Goal: Navigation & Orientation: Find specific page/section

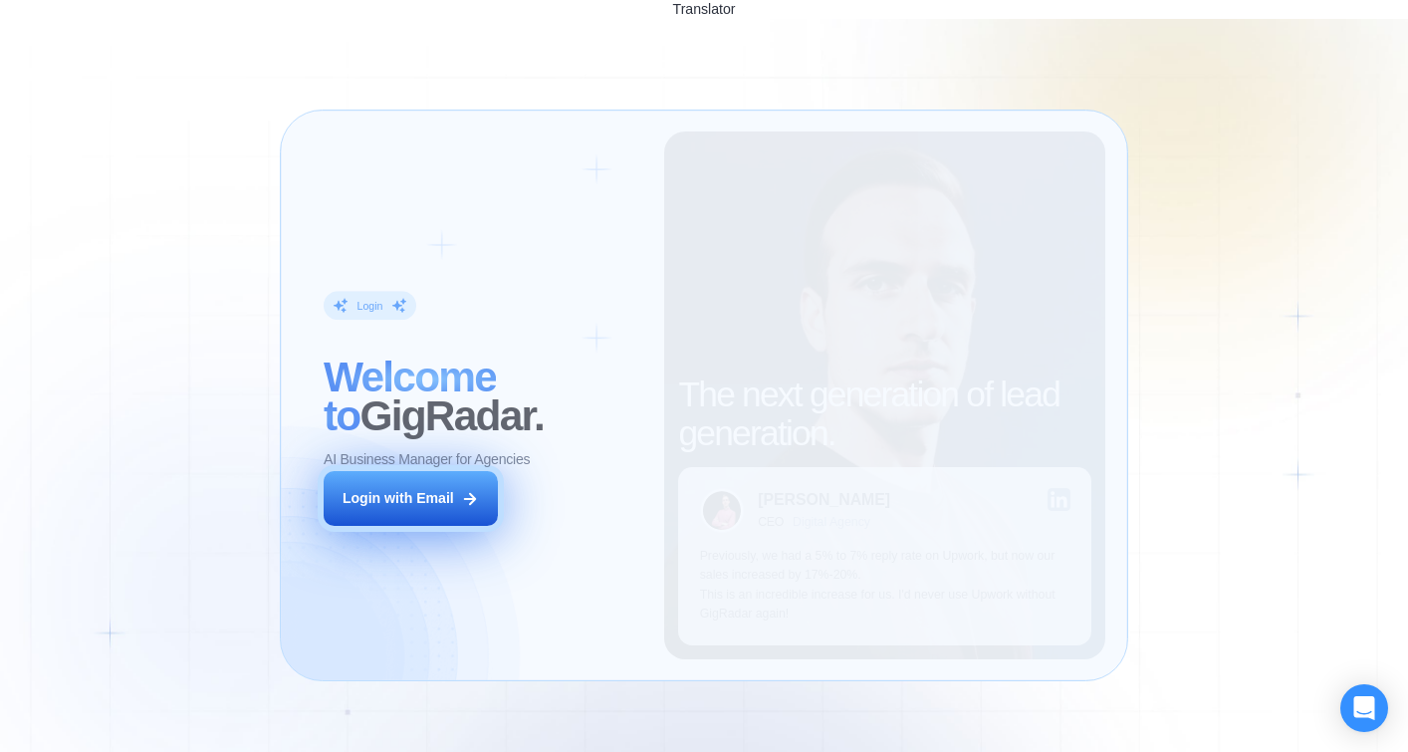
click at [447, 489] on div "Login with Email" at bounding box center [399, 498] width 112 height 19
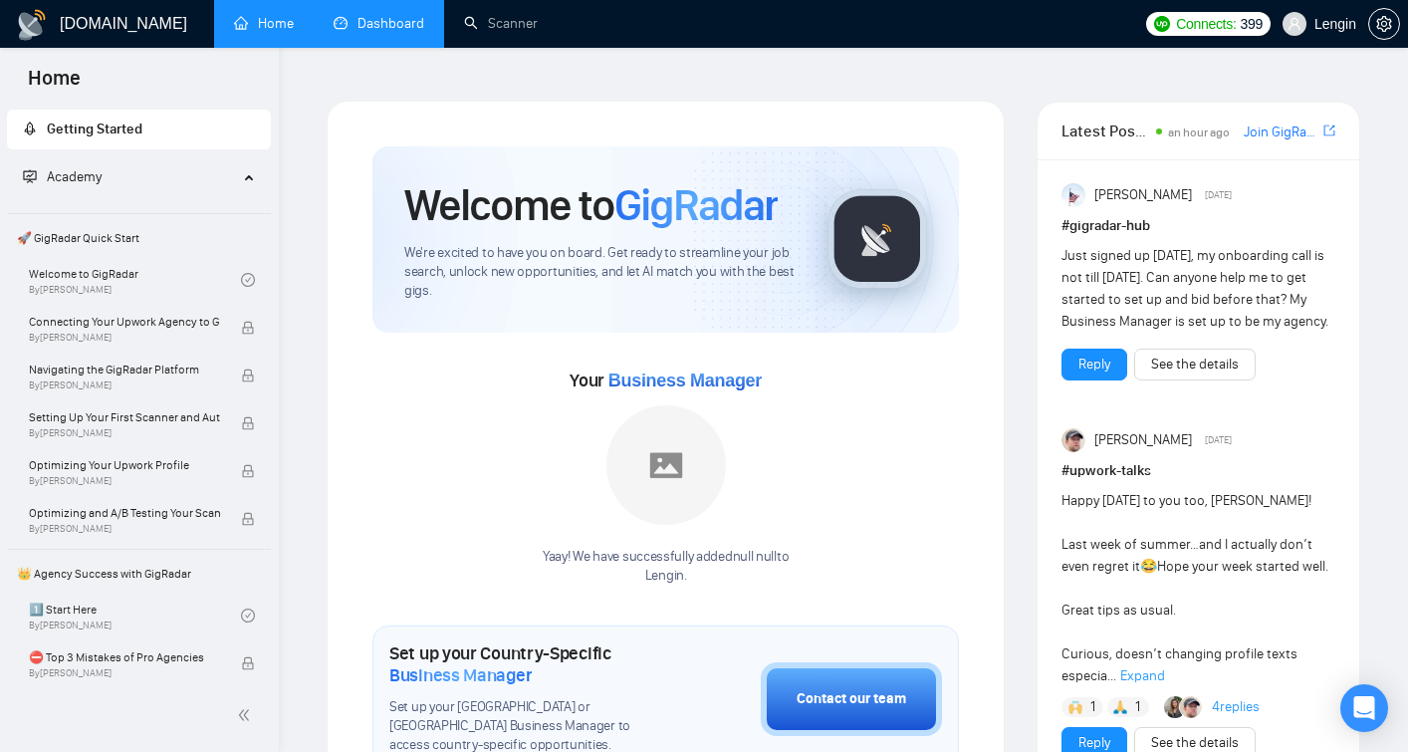
click at [385, 22] on link "Dashboard" at bounding box center [379, 23] width 91 height 17
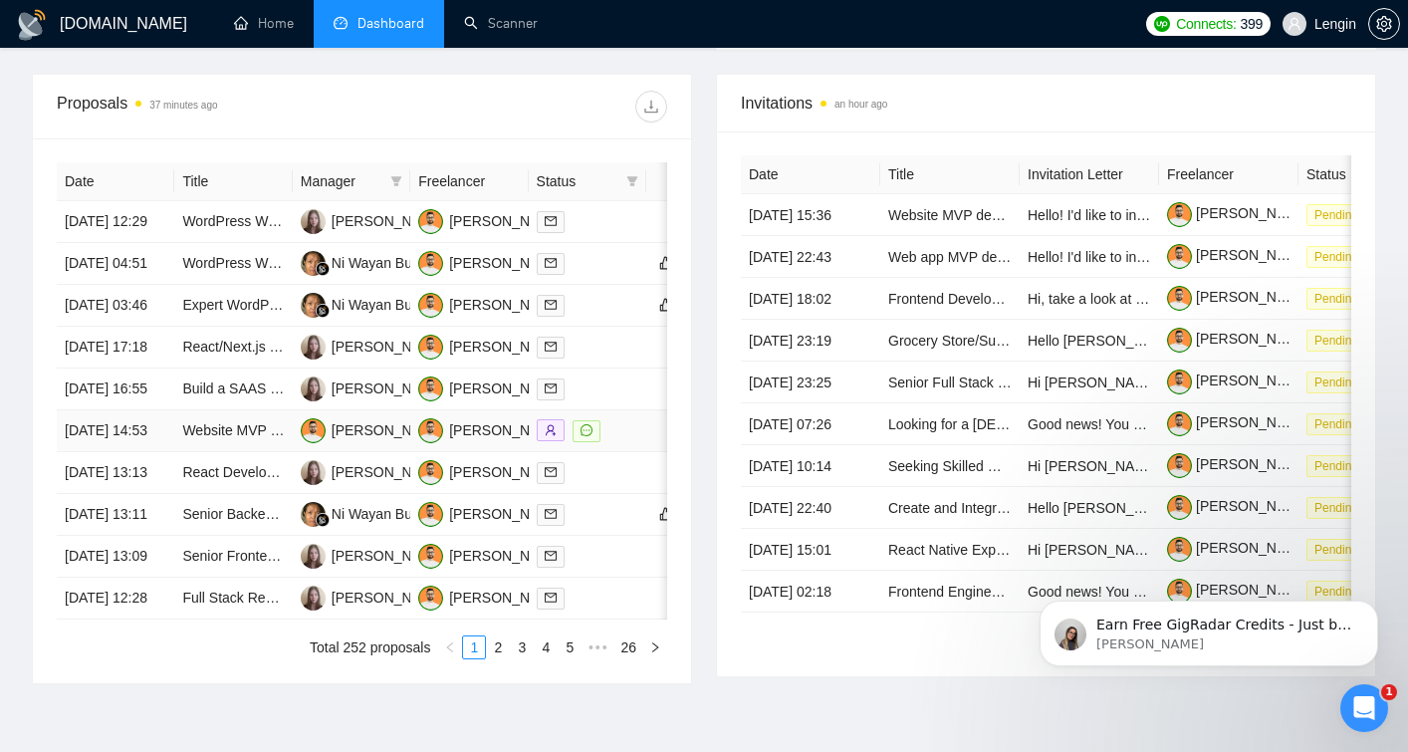
scroll to position [757, 0]
